Goal: Task Accomplishment & Management: Complete application form

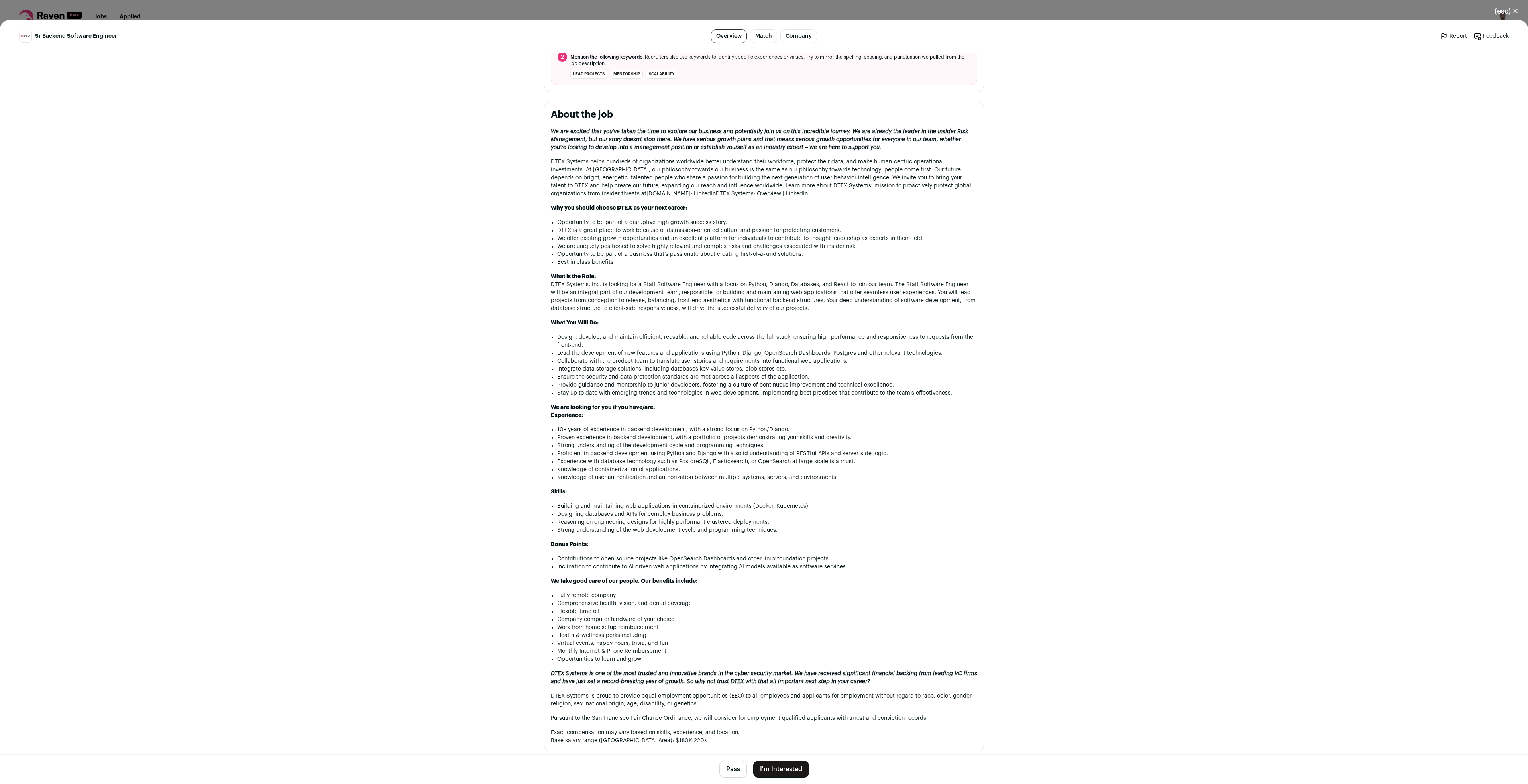
scroll to position [598, 0]
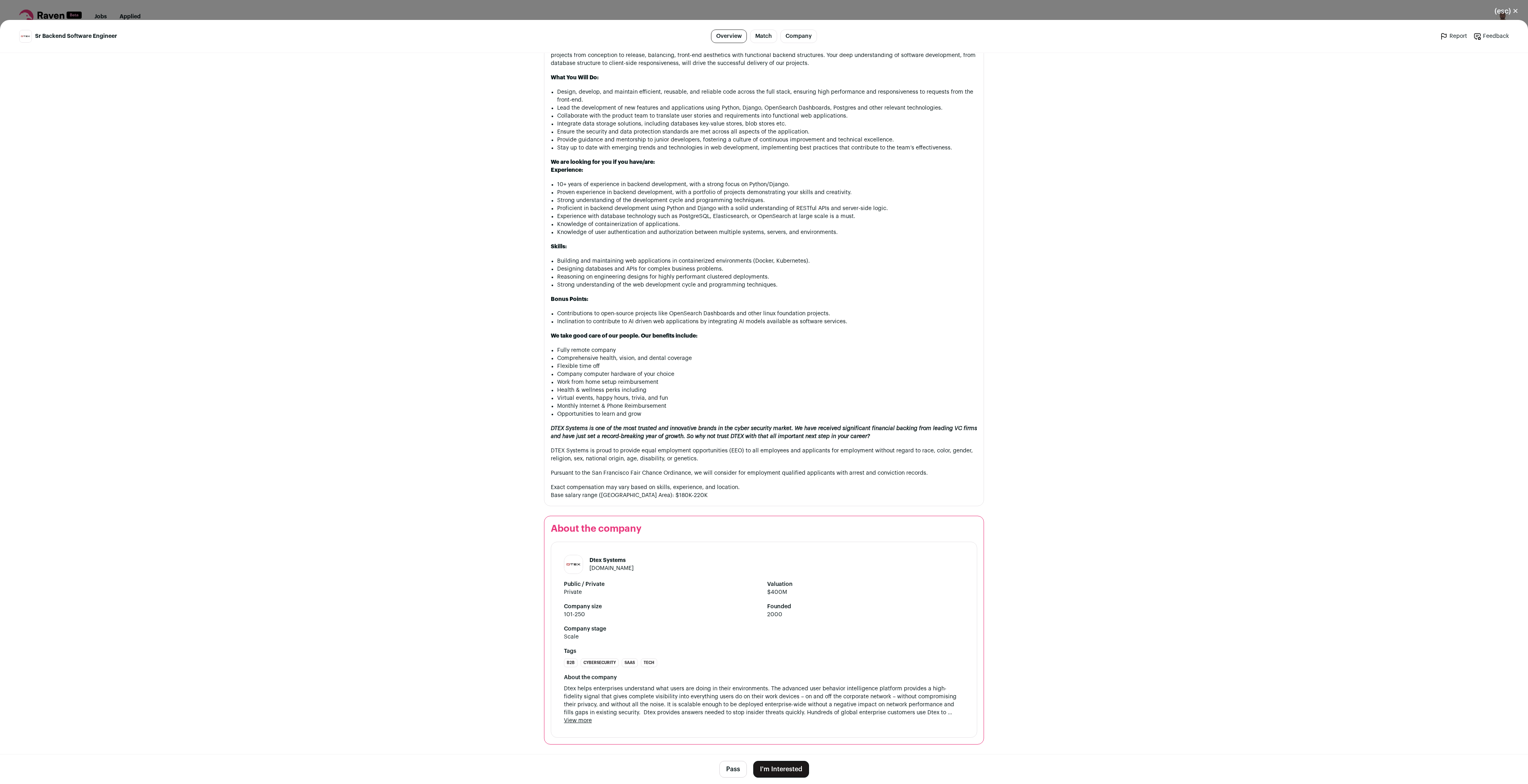
click at [798, 764] on button "I'm Interested" at bounding box center [781, 769] width 56 height 17
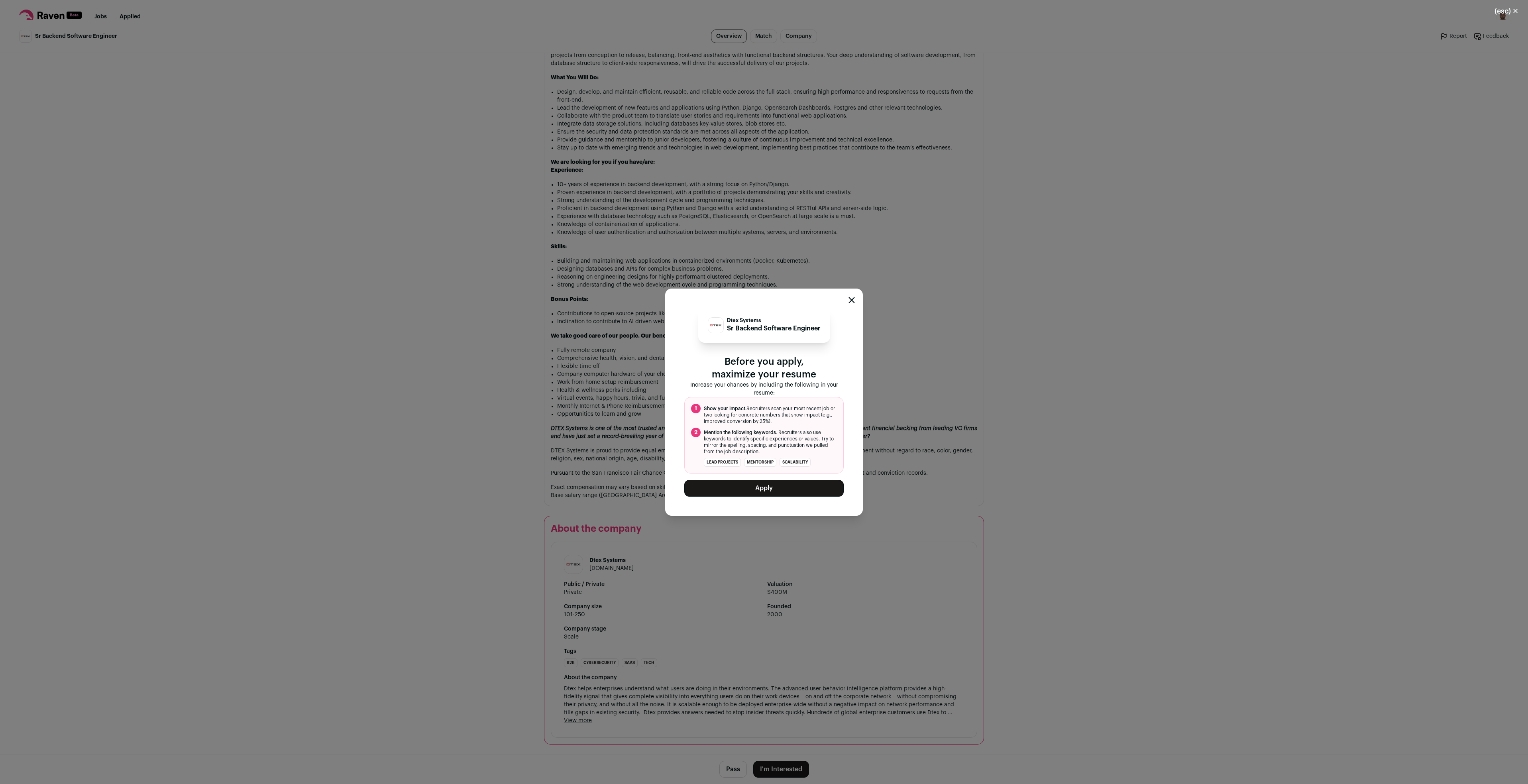
click at [771, 484] on button "Apply" at bounding box center [764, 488] width 160 height 17
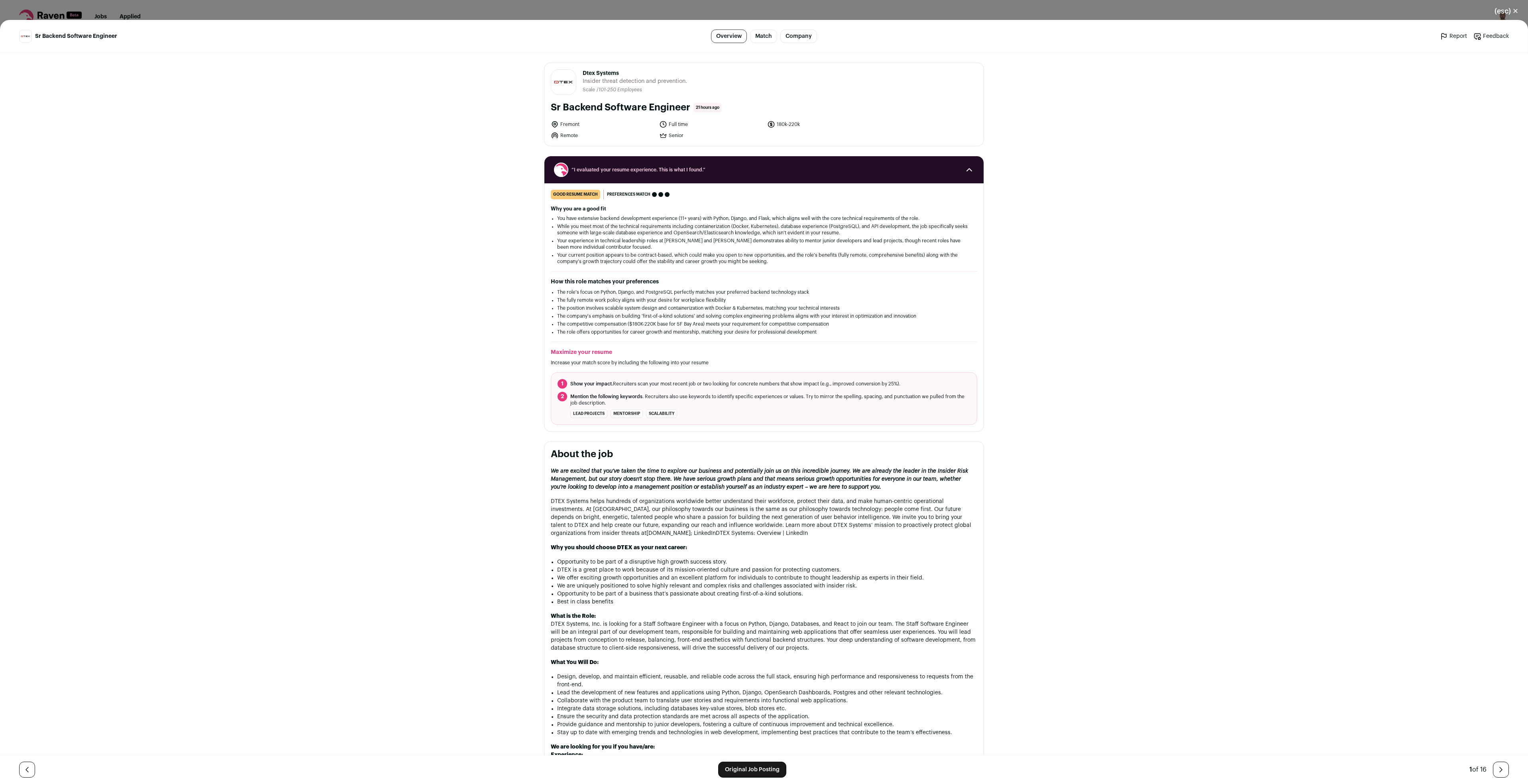
click at [754, 767] on link "Original Job Posting" at bounding box center [752, 769] width 68 height 16
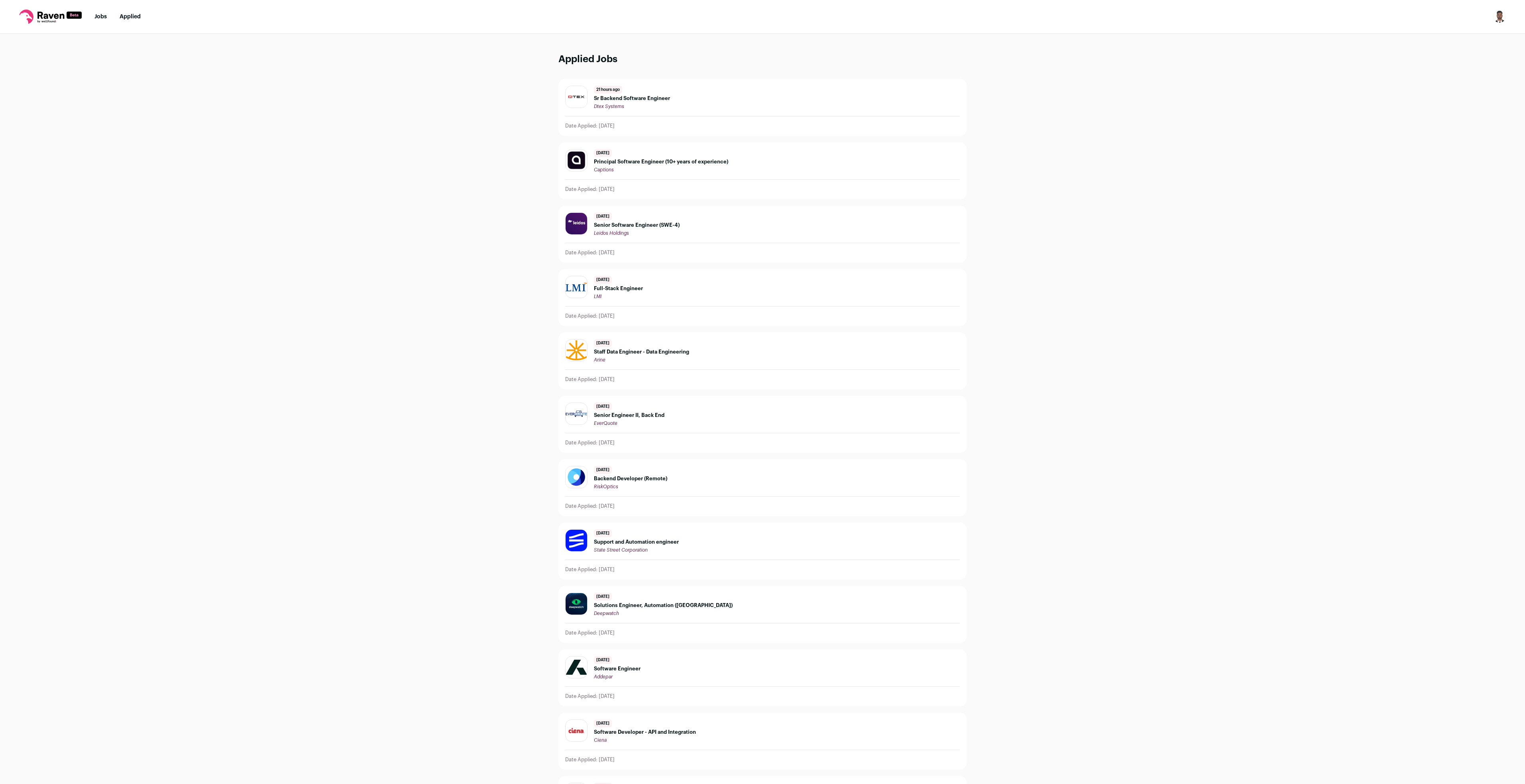
click at [41, 5] on nav "Jobs Applied Settings Notifications Preferences Resume FAQs Logout" at bounding box center [762, 17] width 1525 height 34
click at [49, 19] on icon at bounding box center [50, 17] width 62 height 14
click at [101, 17] on link "Jobs" at bounding box center [100, 17] width 12 height 5
